Goal: Information Seeking & Learning: Compare options

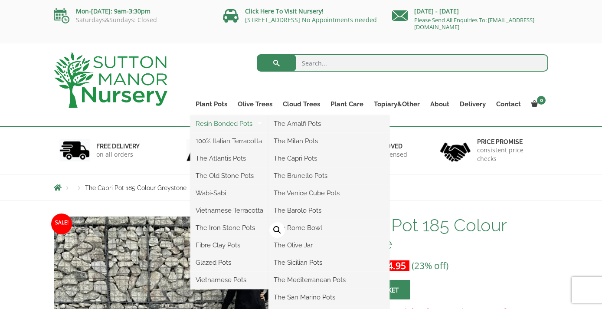
click at [220, 126] on link "Resin Bonded Pots" at bounding box center [229, 123] width 78 height 13
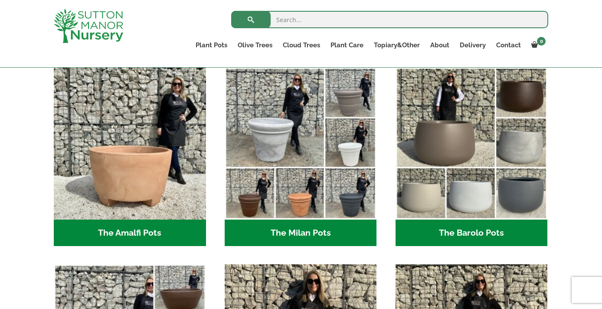
scroll to position [236, 0]
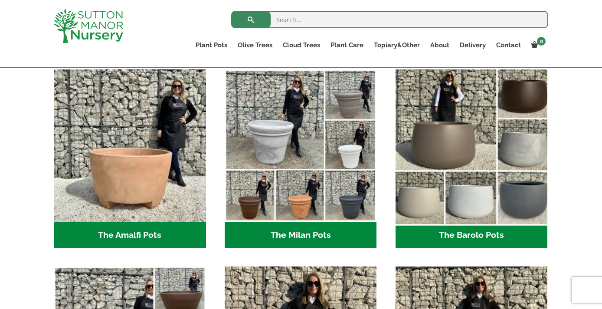
click at [444, 108] on img "Visit product category The Barolo Pots" at bounding box center [472, 145] width 160 height 160
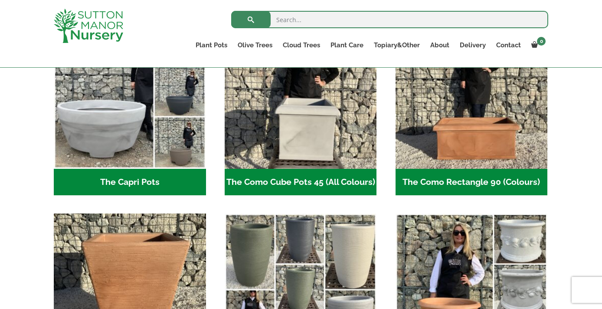
scroll to position [457, 0]
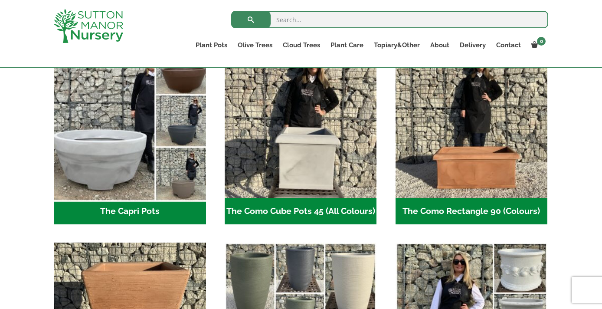
click at [184, 141] on img "Visit product category The Capri Pots" at bounding box center [130, 122] width 160 height 160
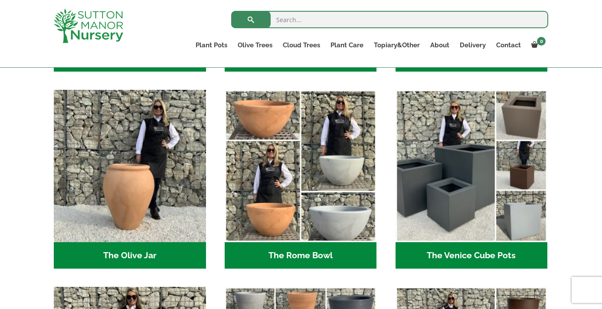
scroll to position [811, 0]
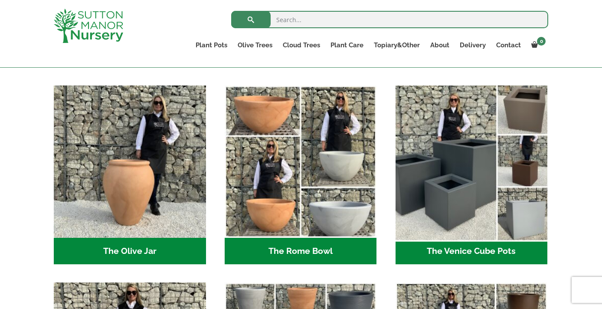
click at [494, 181] on img "Visit product category The Venice Cube Pots" at bounding box center [472, 162] width 160 height 160
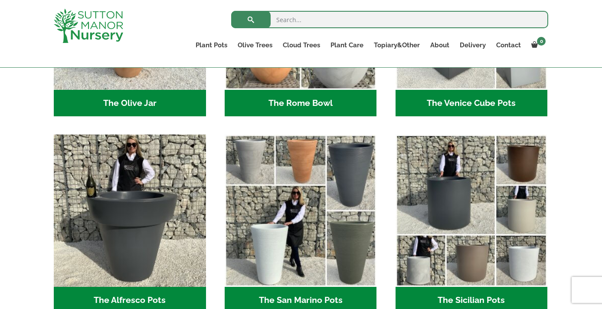
scroll to position [1038, 0]
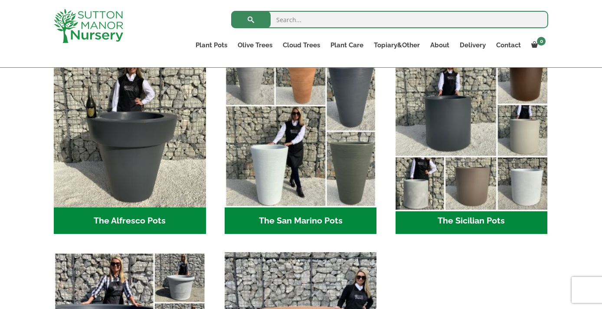
click at [516, 151] on img "Visit product category The Sicilian Pots" at bounding box center [472, 132] width 160 height 160
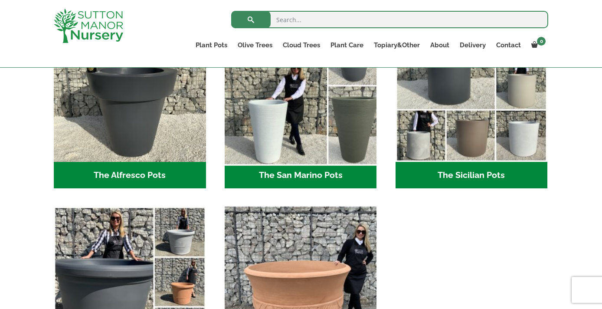
scroll to position [1171, 0]
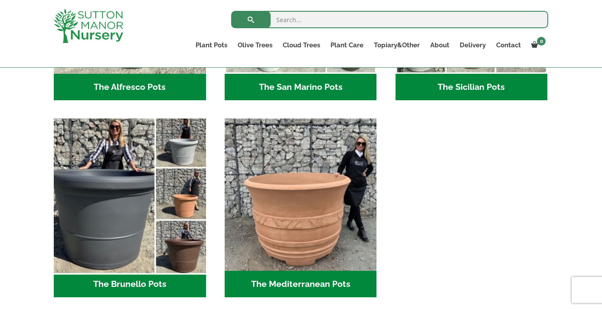
click at [163, 191] on img "Visit product category The Brunello Pots" at bounding box center [130, 195] width 160 height 160
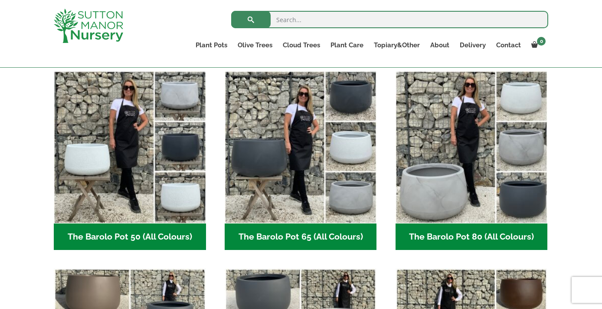
scroll to position [225, 0]
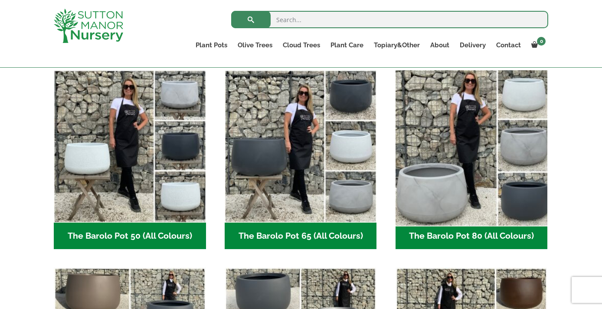
click at [469, 110] on img "Visit product category The Barolo Pot 80 (All Colours)" at bounding box center [472, 146] width 160 height 160
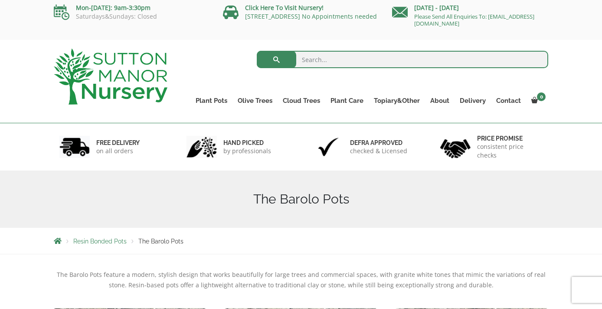
scroll to position [0, 0]
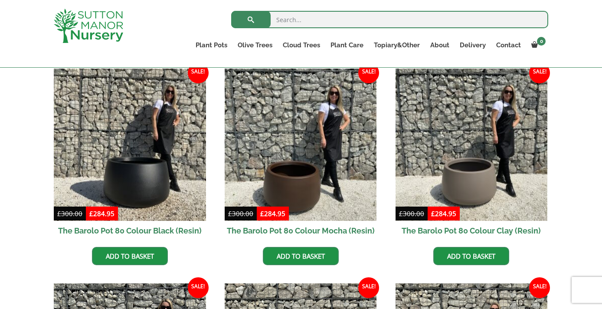
scroll to position [221, 0]
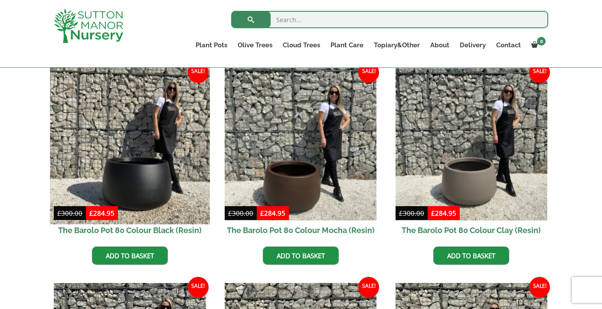
click at [173, 154] on img at bounding box center [130, 144] width 160 height 160
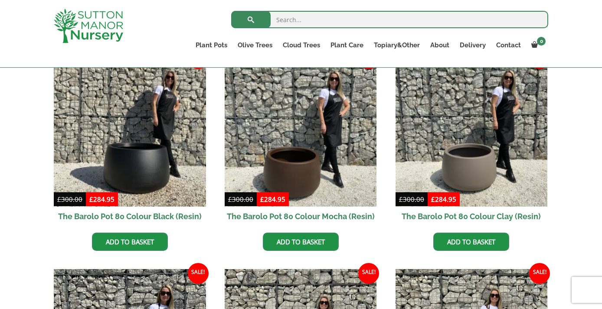
scroll to position [236, 0]
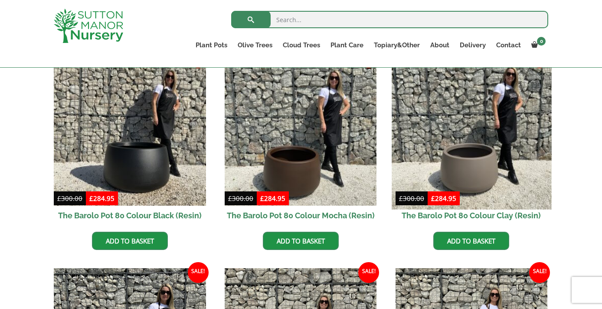
click at [498, 169] on img at bounding box center [472, 129] width 160 height 160
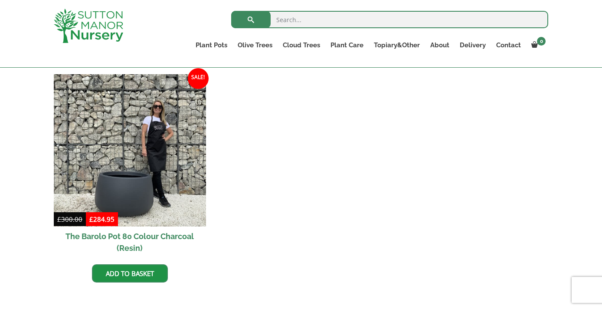
scroll to position [676, 0]
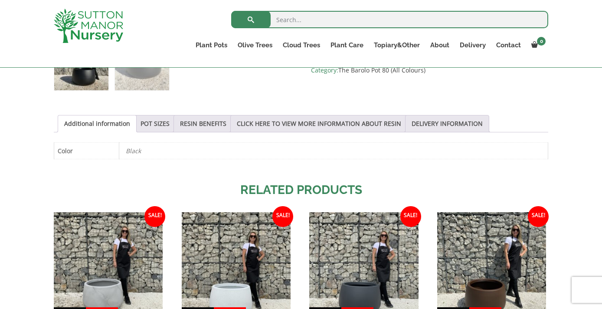
scroll to position [417, 0]
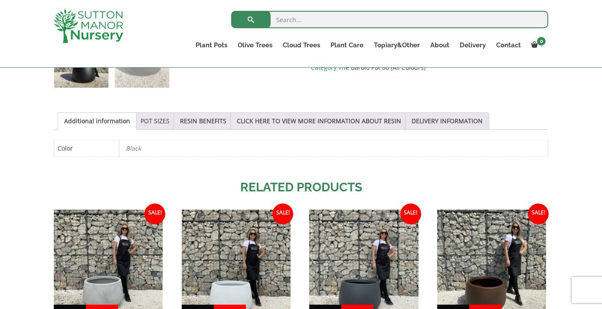
click at [149, 121] on link "POT SIZES" at bounding box center [155, 121] width 29 height 16
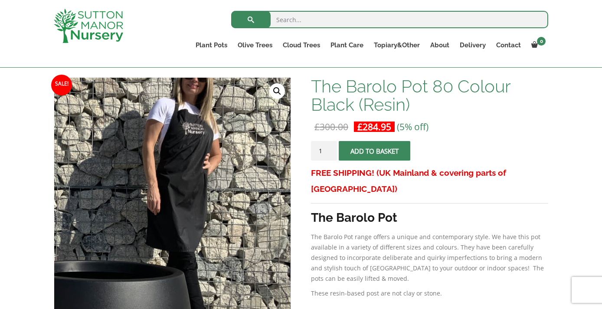
scroll to position [120, 0]
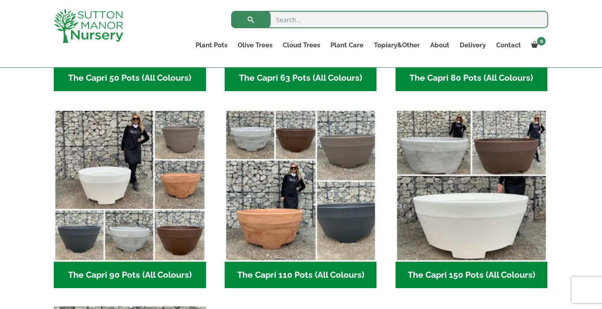
scroll to position [382, 0]
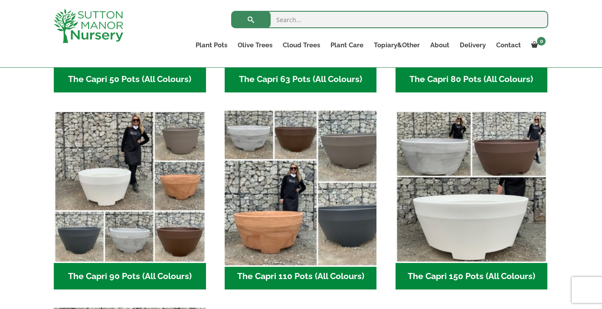
click at [345, 164] on img "Visit product category The Capri 110 Pots (All Colours)" at bounding box center [301, 187] width 160 height 160
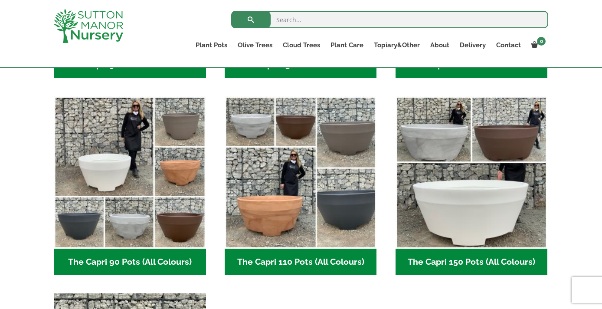
scroll to position [409, 0]
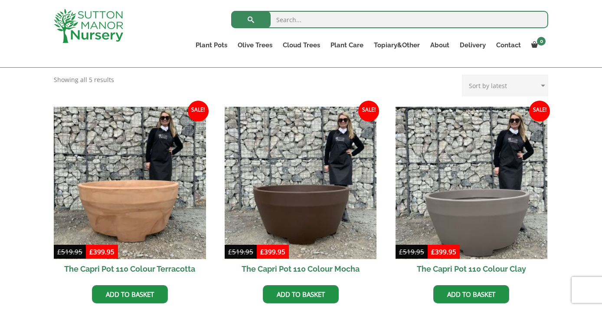
scroll to position [207, 0]
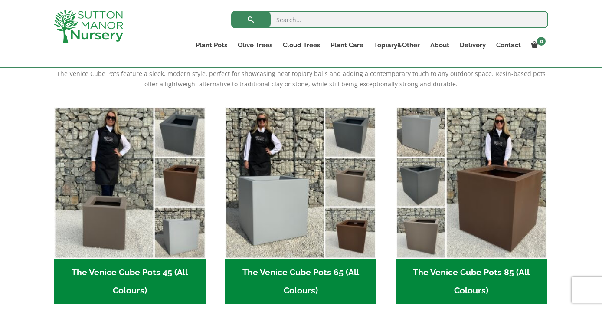
scroll to position [188, 0]
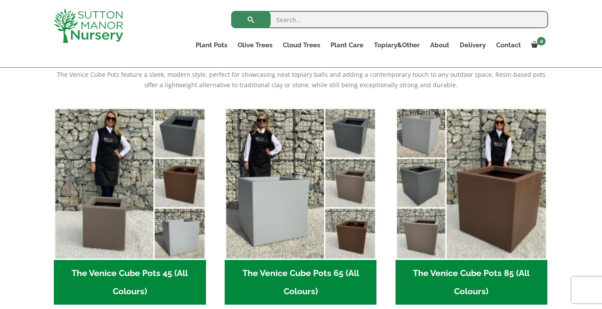
click at [494, 181] on img "Visit product category The Venice Cube Pots 85 (All Colours)" at bounding box center [472, 184] width 152 height 152
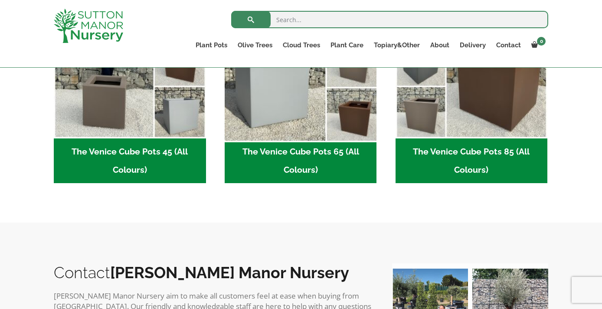
scroll to position [368, 0]
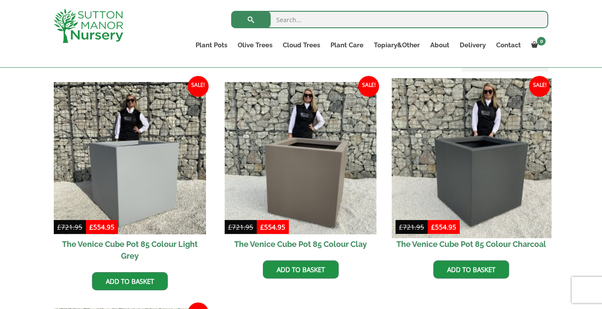
scroll to position [211, 0]
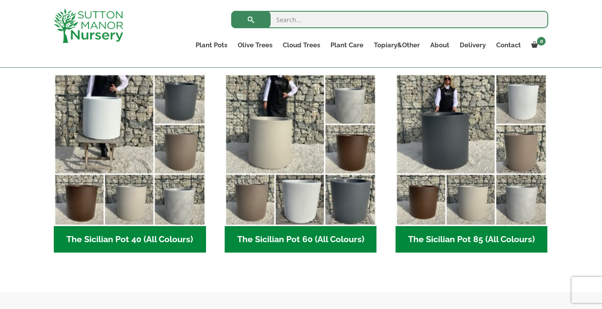
scroll to position [237, 0]
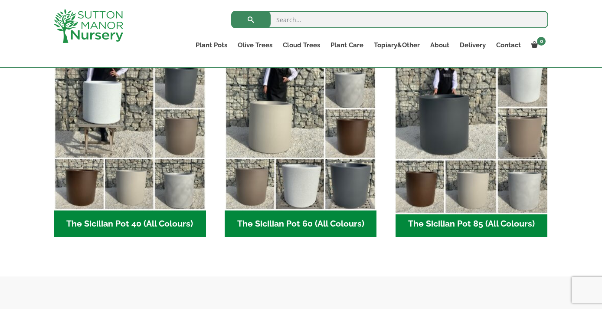
click at [490, 165] on img "Visit product category The Sicilian Pot 85 (All Colours)" at bounding box center [472, 134] width 160 height 160
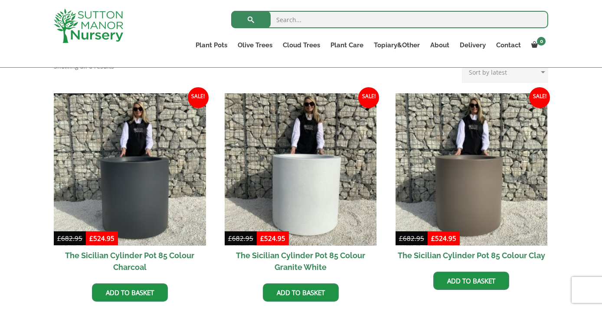
scroll to position [243, 0]
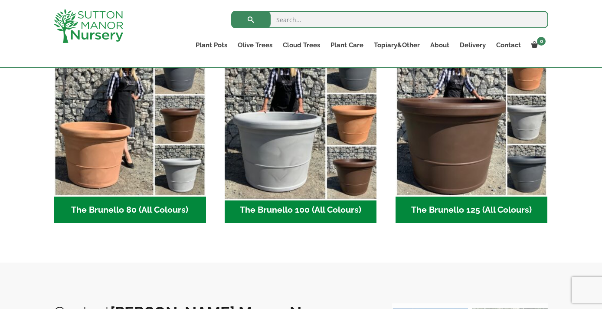
click at [334, 190] on img "Visit product category The Brunello 100 (All Colours)" at bounding box center [301, 120] width 160 height 160
